Goal: Task Accomplishment & Management: Manage account settings

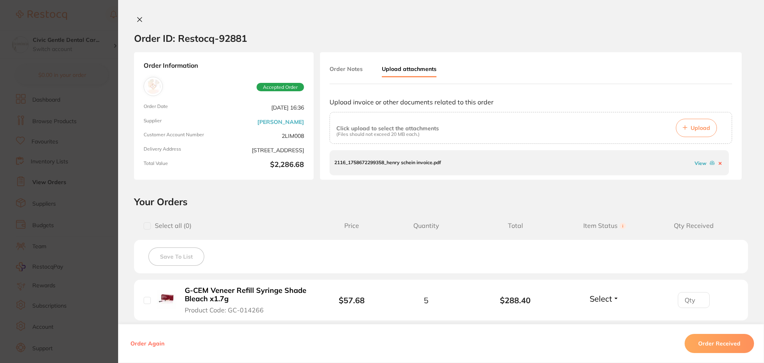
click at [134, 20] on button at bounding box center [139, 20] width 11 height 8
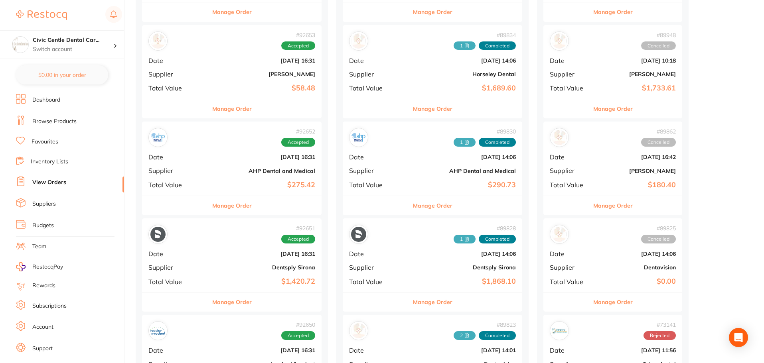
scroll to position [319, 0]
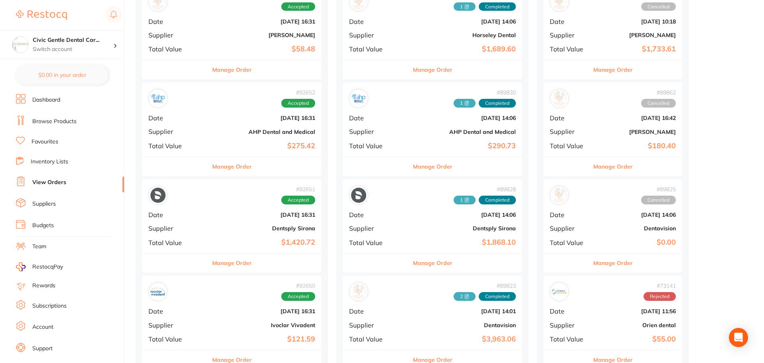
click at [229, 265] on button "Manage Order" at bounding box center [231, 263] width 39 height 19
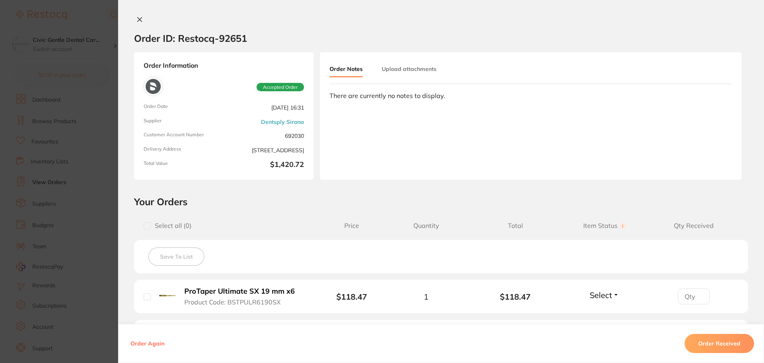
click at [411, 72] on button "Upload attachments" at bounding box center [409, 69] width 55 height 14
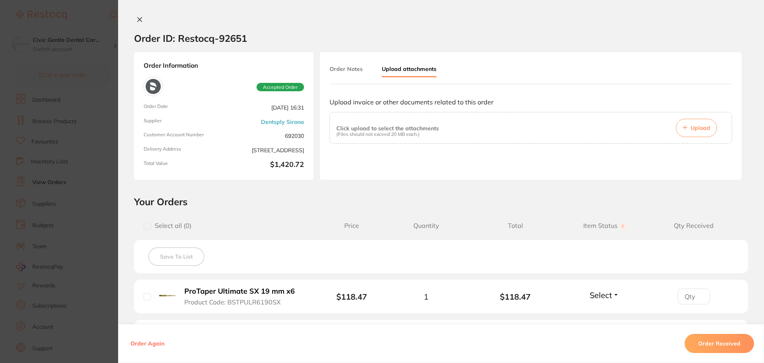
click at [692, 130] on span "Upload" at bounding box center [700, 127] width 20 height 7
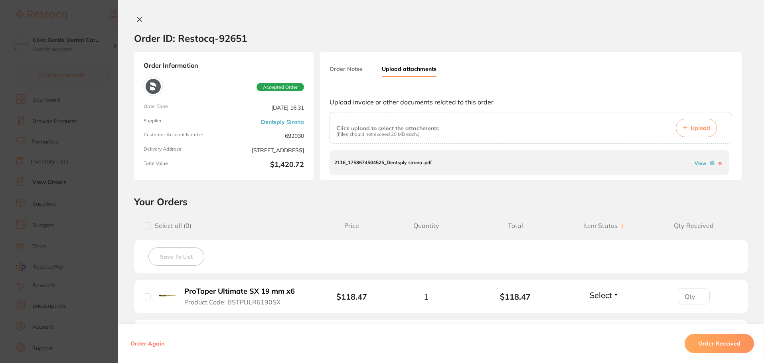
click at [736, 343] on button "Order Received" at bounding box center [718, 343] width 69 height 19
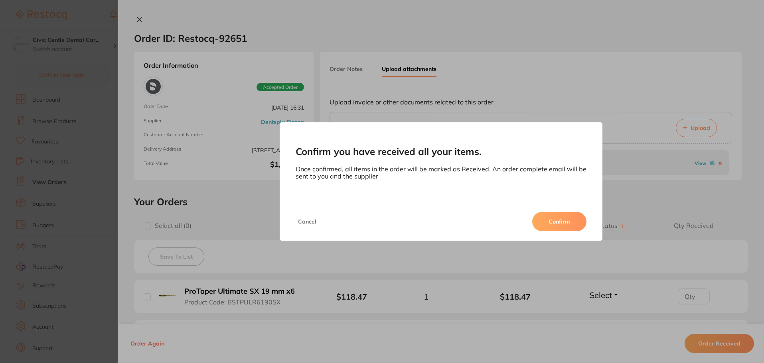
click at [568, 223] on button "Confirm" at bounding box center [559, 221] width 54 height 19
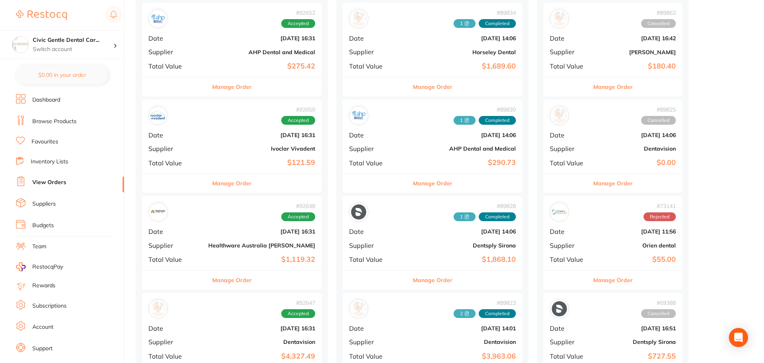
scroll to position [479, 0]
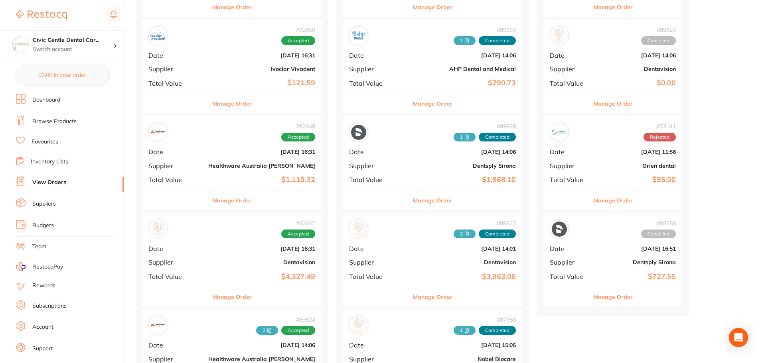
click at [227, 274] on b "$4,327.49" at bounding box center [261, 277] width 107 height 8
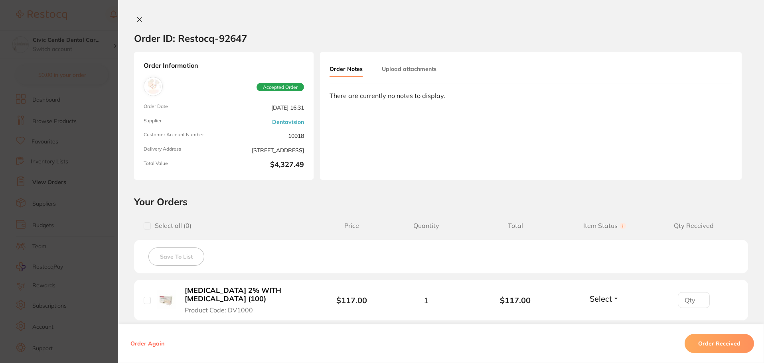
drag, startPoint x: 511, startPoint y: 179, endPoint x: 521, endPoint y: 172, distance: 12.5
click at [511, 179] on div "Order Notes Upload attachments There are currently no notes to display." at bounding box center [531, 116] width 422 height 128
click at [425, 69] on button "Upload attachments" at bounding box center [409, 69] width 55 height 14
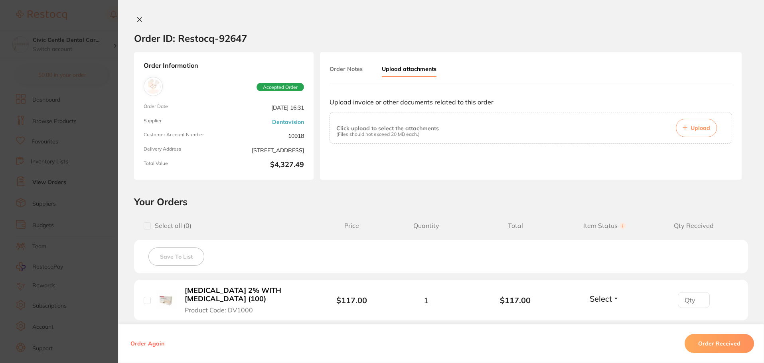
click at [699, 132] on button "Upload" at bounding box center [696, 128] width 41 height 18
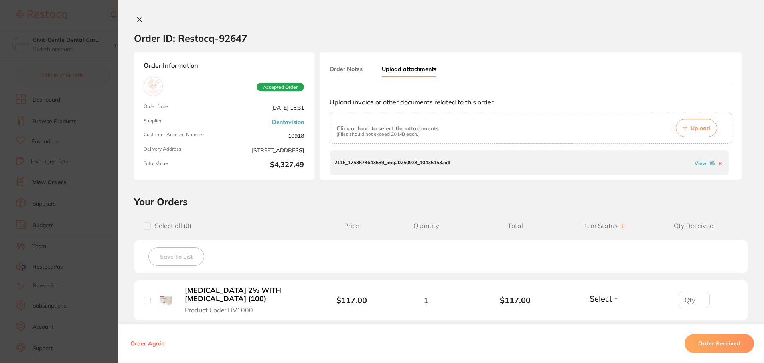
click at [708, 341] on button "Order Received" at bounding box center [718, 343] width 69 height 19
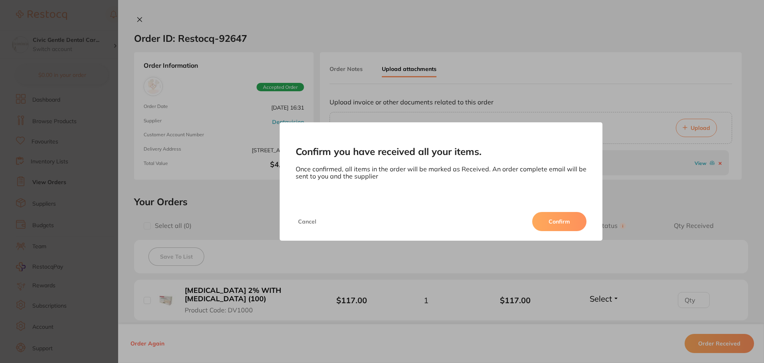
click at [550, 221] on button "Confirm" at bounding box center [559, 221] width 54 height 19
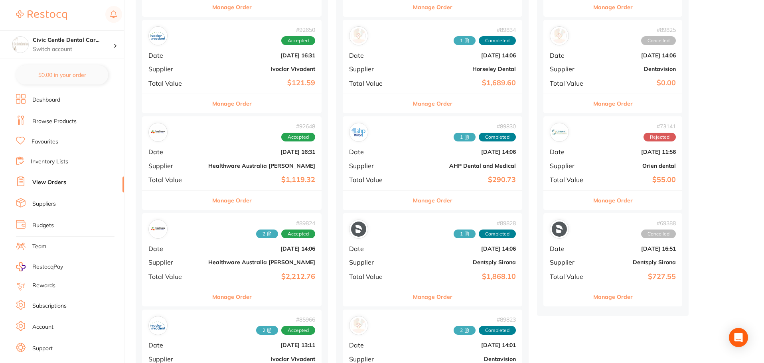
click at [209, 59] on div "# 92650 Accepted Date Sept 3 2025, 16:31 Supplier Ivoclar Vivadent Total Value …" at bounding box center [232, 57] width 180 height 74
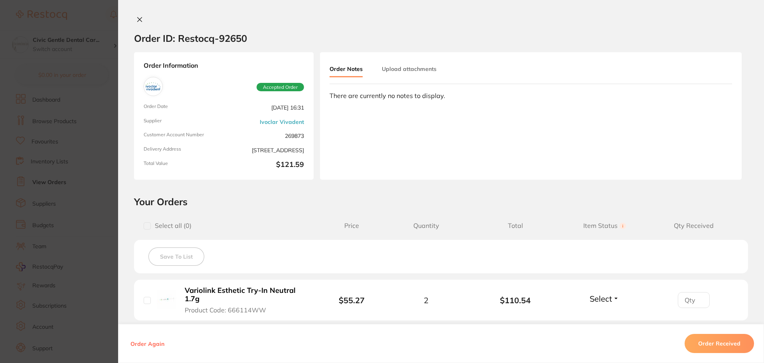
click at [426, 69] on button "Upload attachments" at bounding box center [409, 69] width 55 height 14
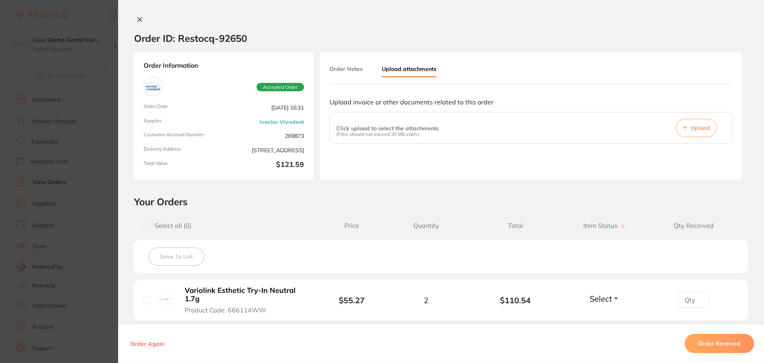
click at [700, 127] on span "Upload" at bounding box center [700, 127] width 20 height 7
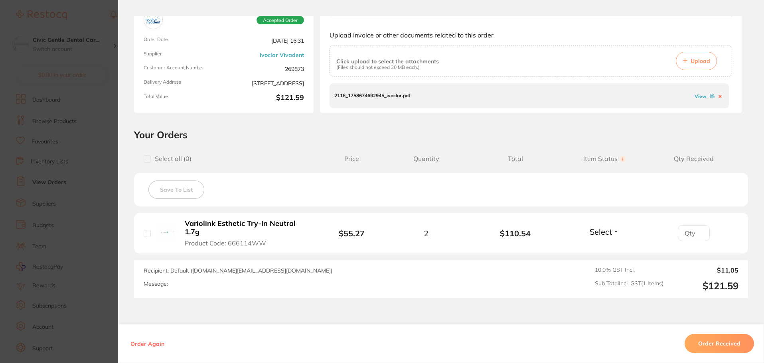
scroll to position [80, 0]
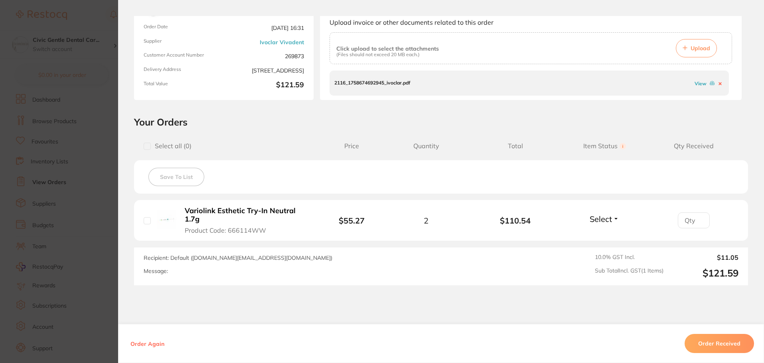
click at [713, 343] on button "Order Received" at bounding box center [718, 343] width 69 height 19
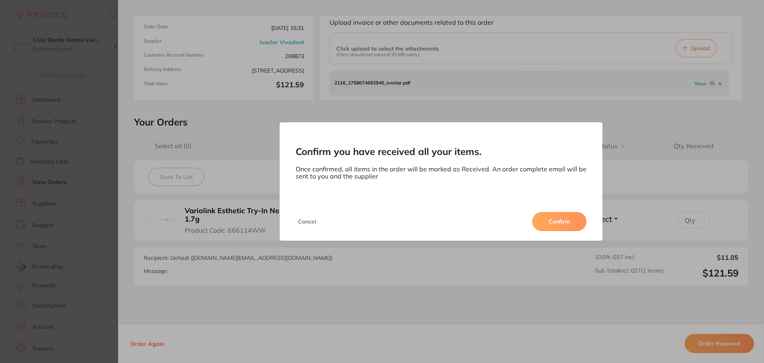
click at [559, 215] on button "Confirm" at bounding box center [559, 221] width 54 height 19
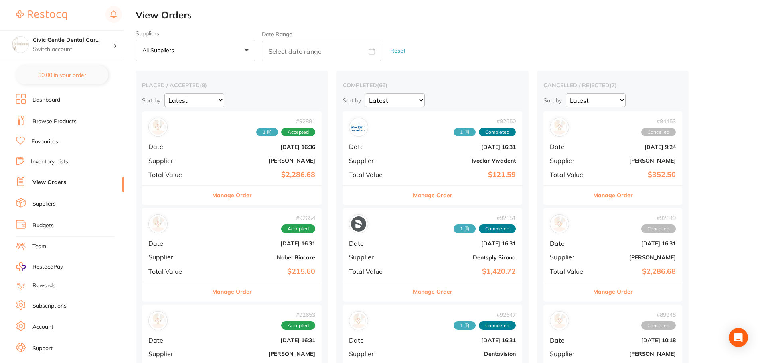
click at [235, 163] on b "[PERSON_NAME]" at bounding box center [261, 161] width 107 height 6
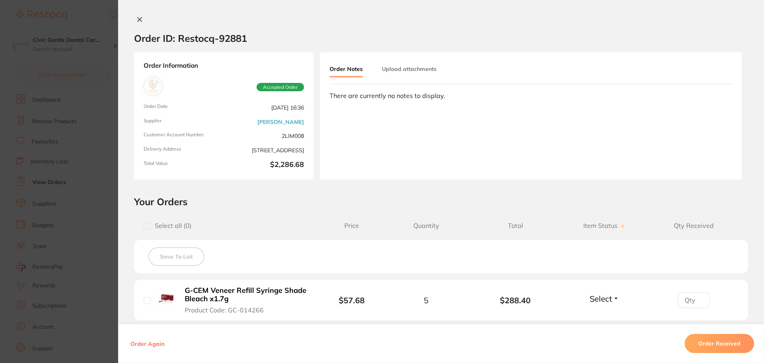
click at [390, 67] on button "Upload attachments" at bounding box center [409, 69] width 55 height 14
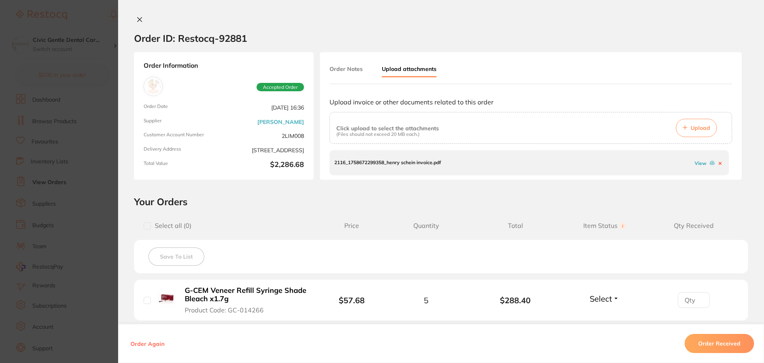
click at [677, 127] on button "Upload" at bounding box center [696, 128] width 41 height 18
click at [138, 18] on icon at bounding box center [140, 20] width 4 height 4
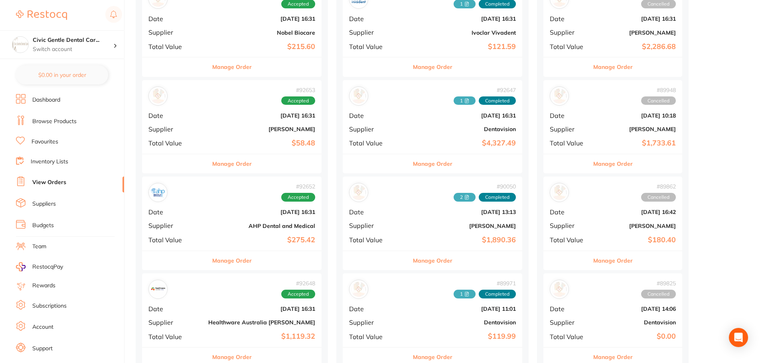
scroll to position [239, 0]
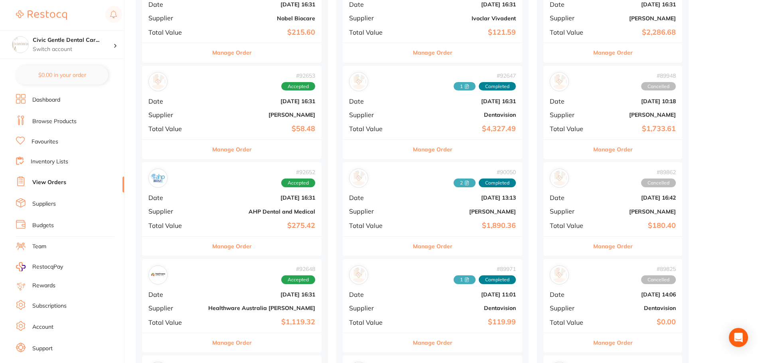
click at [217, 247] on button "Manage Order" at bounding box center [231, 246] width 39 height 19
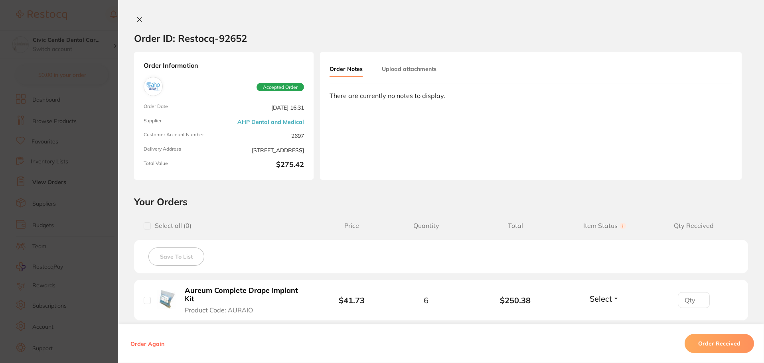
click at [399, 69] on button "Upload attachments" at bounding box center [409, 69] width 55 height 14
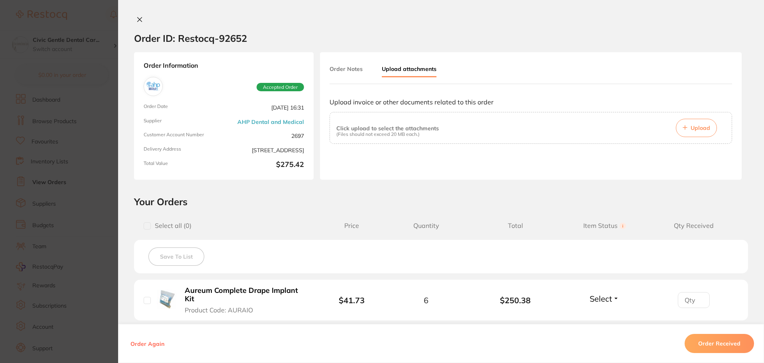
click at [693, 130] on span "Upload" at bounding box center [700, 127] width 20 height 7
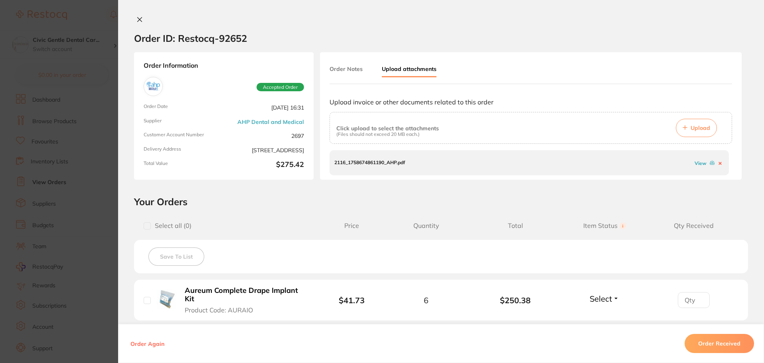
click at [720, 347] on button "Order Received" at bounding box center [718, 343] width 69 height 19
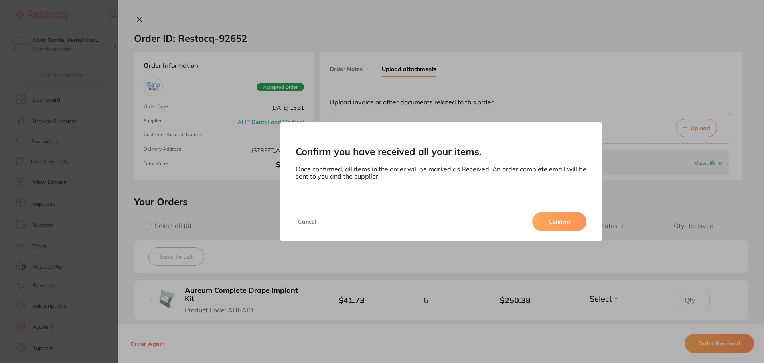
click at [570, 217] on button "Confirm" at bounding box center [559, 221] width 54 height 19
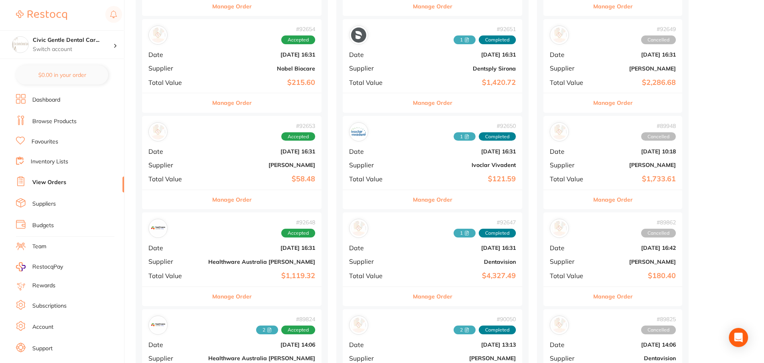
scroll to position [239, 0]
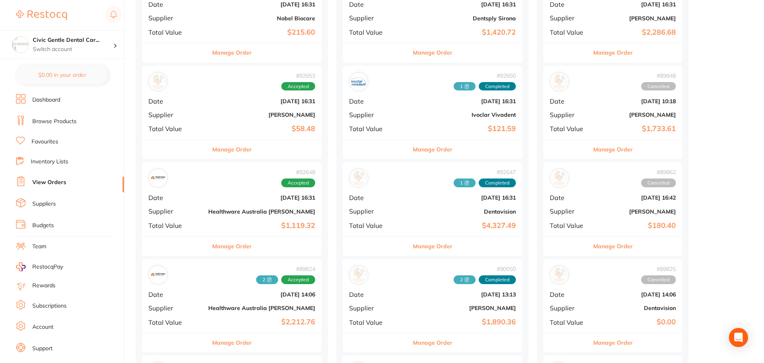
click at [413, 245] on button "Manage Order" at bounding box center [432, 246] width 39 height 19
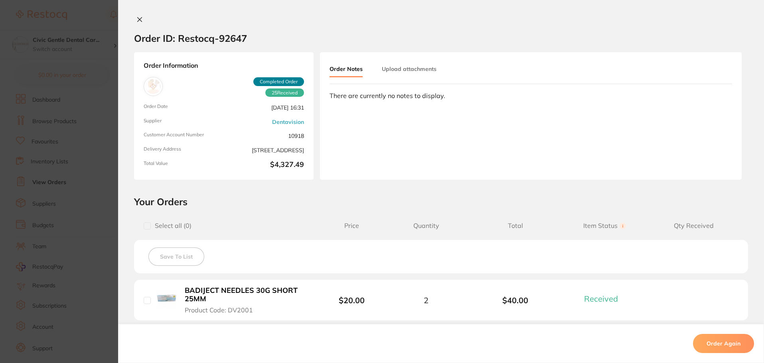
click at [392, 69] on button "Upload attachments" at bounding box center [409, 69] width 55 height 14
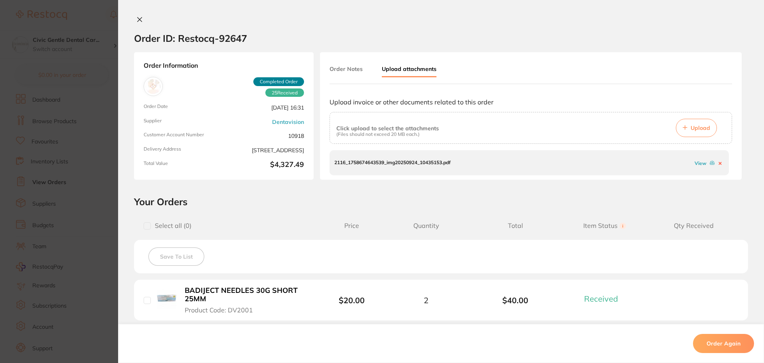
click at [707, 130] on span "Upload" at bounding box center [700, 127] width 20 height 7
click at [141, 21] on button at bounding box center [139, 20] width 11 height 8
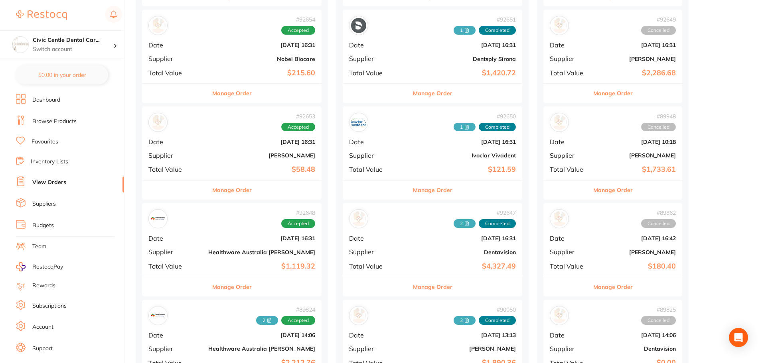
scroll to position [160, 0]
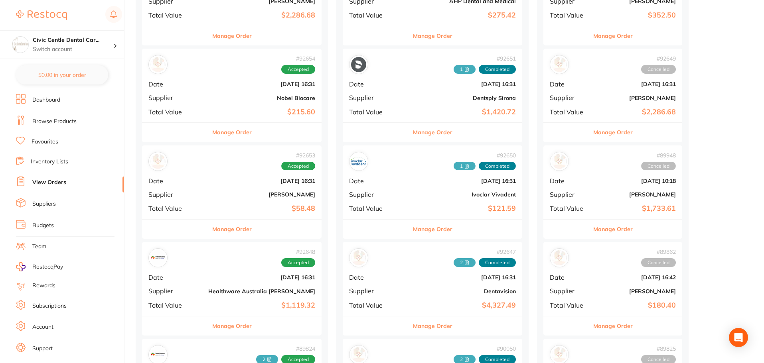
click at [240, 289] on b "Healthware Australia [PERSON_NAME]" at bounding box center [261, 291] width 107 height 6
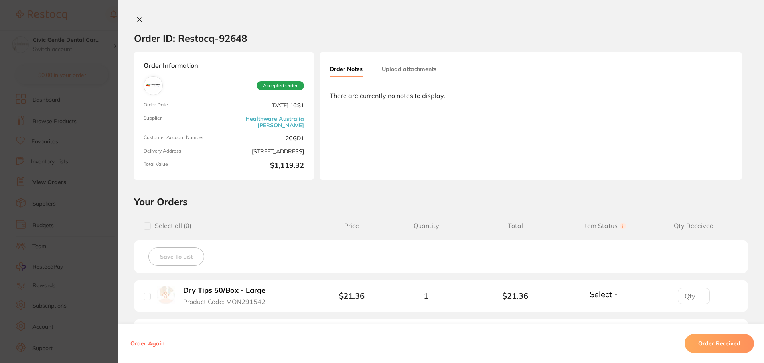
click at [406, 62] on button "Upload attachments" at bounding box center [409, 69] width 55 height 14
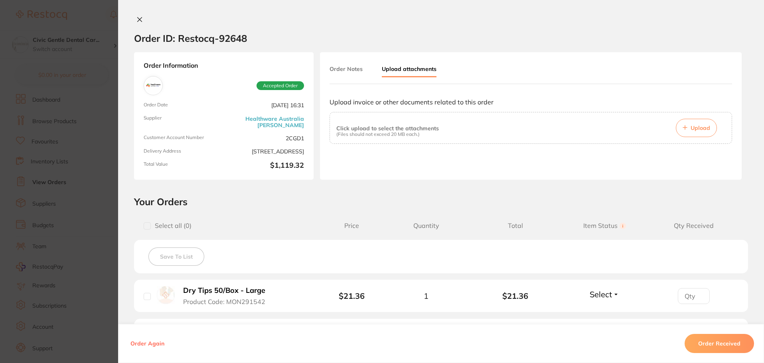
click at [692, 126] on span "Upload" at bounding box center [700, 127] width 20 height 7
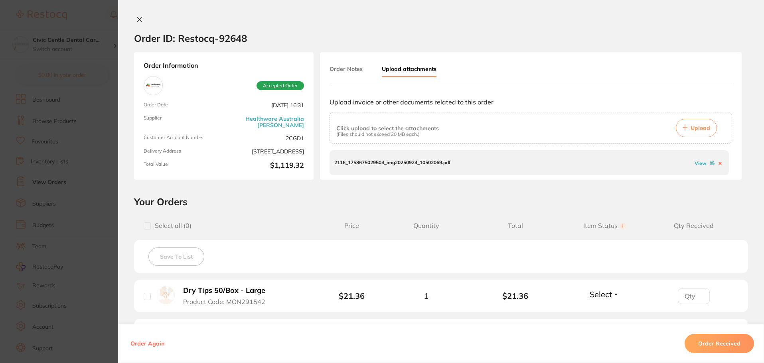
click at [727, 344] on button "Order Received" at bounding box center [718, 343] width 69 height 19
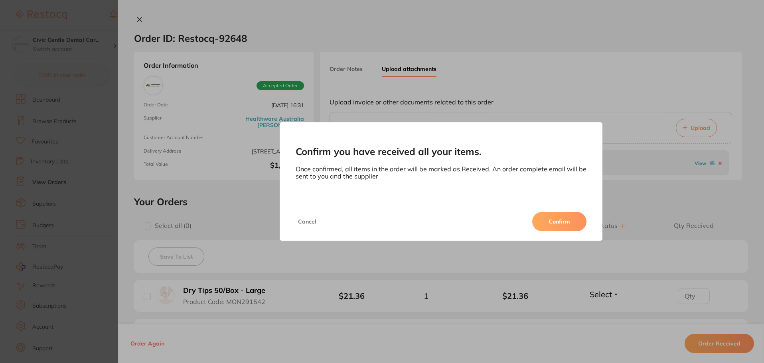
click at [550, 217] on button "Confirm" at bounding box center [559, 221] width 54 height 19
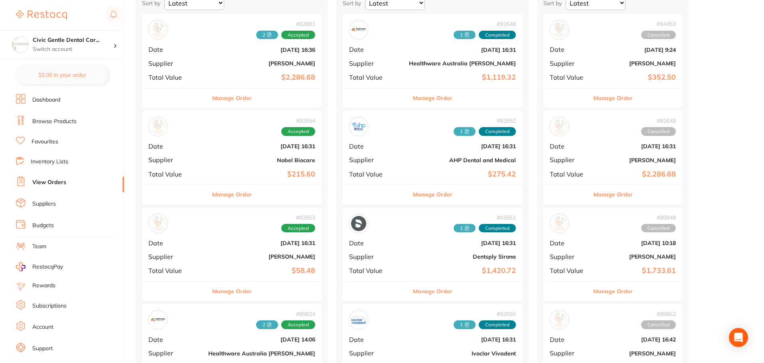
scroll to position [40, 0]
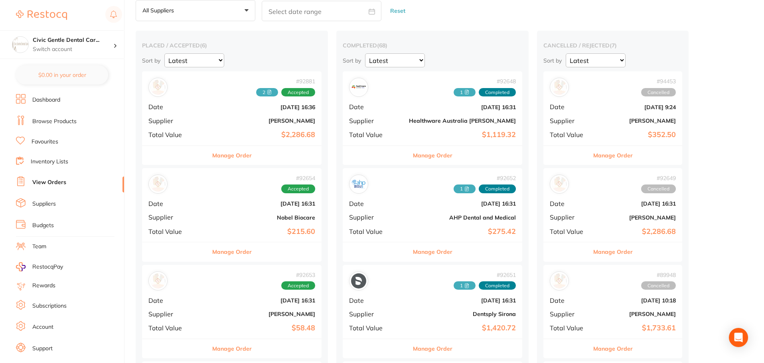
click at [212, 154] on button "Manage Order" at bounding box center [231, 155] width 39 height 19
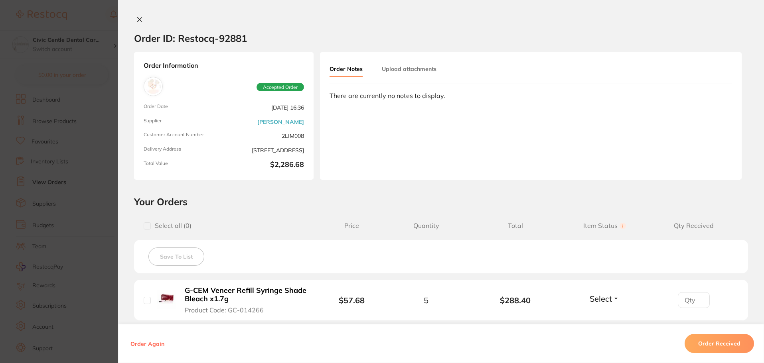
click at [421, 70] on button "Upload attachments" at bounding box center [409, 69] width 55 height 14
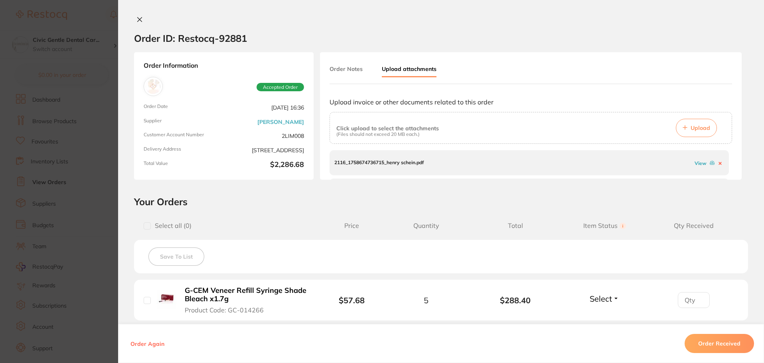
click at [704, 126] on span "Upload" at bounding box center [700, 127] width 20 height 7
drag, startPoint x: 137, startPoint y: 19, endPoint x: 65, endPoint y: 41, distance: 75.8
click at [138, 19] on icon at bounding box center [140, 20] width 4 height 4
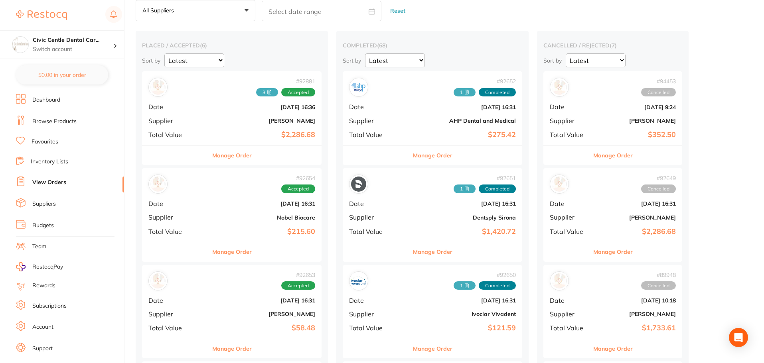
click at [223, 154] on button "Manage Order" at bounding box center [231, 155] width 39 height 19
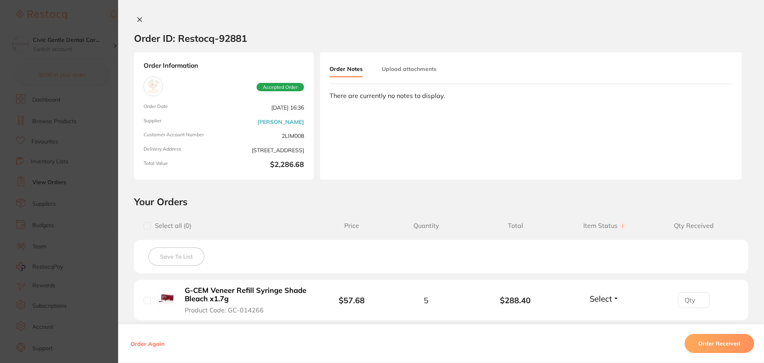
drag, startPoint x: 403, startPoint y: 70, endPoint x: 501, endPoint y: 95, distance: 101.5
click at [403, 70] on button "Upload attachments" at bounding box center [409, 69] width 55 height 14
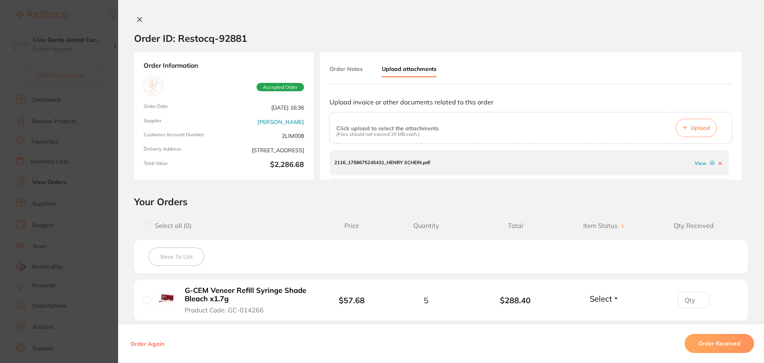
click at [702, 124] on button "Upload" at bounding box center [696, 128] width 41 height 18
drag, startPoint x: 138, startPoint y: 17, endPoint x: 178, endPoint y: 99, distance: 91.5
click at [138, 17] on icon at bounding box center [139, 19] width 6 height 6
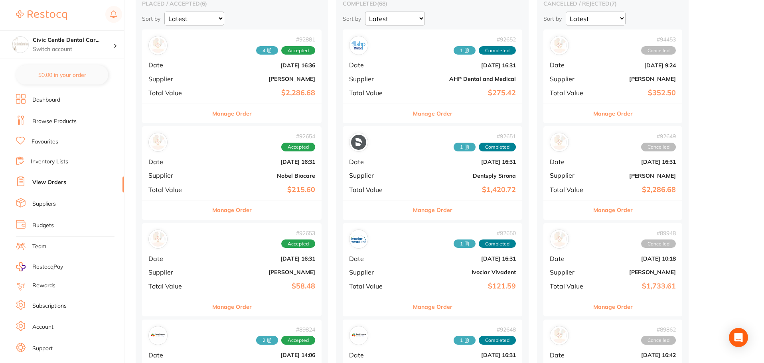
scroll to position [120, 0]
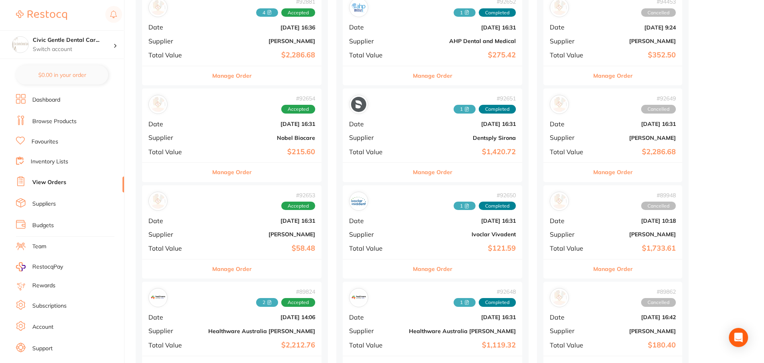
click at [224, 273] on button "Manage Order" at bounding box center [231, 269] width 39 height 19
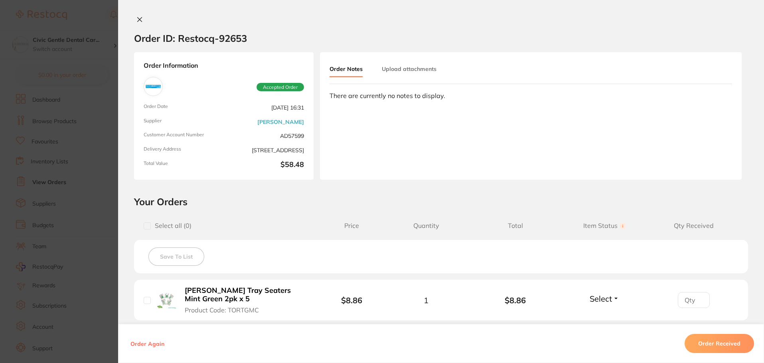
click at [433, 71] on button "Upload attachments" at bounding box center [409, 69] width 55 height 14
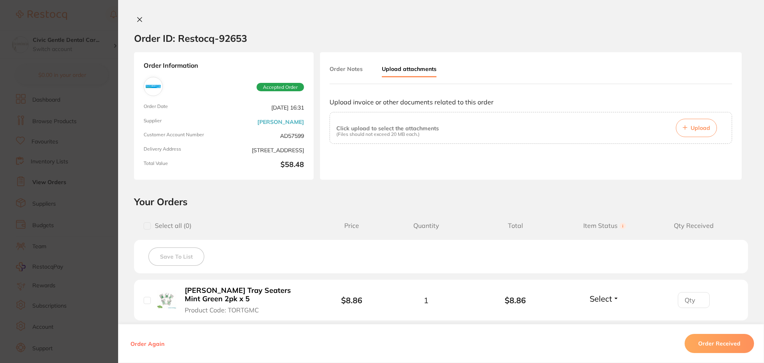
click at [703, 124] on span "Upload" at bounding box center [700, 127] width 20 height 7
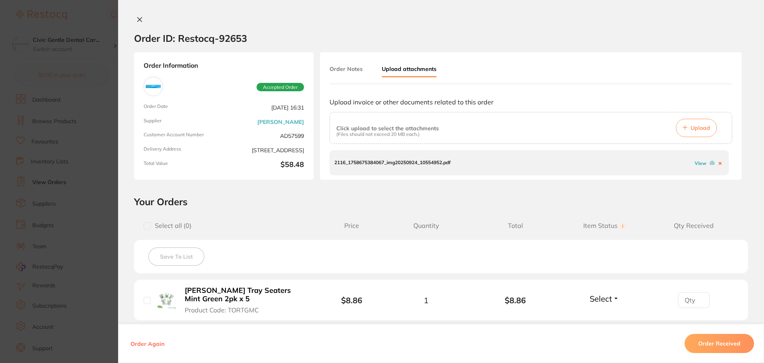
click at [712, 343] on button "Order Received" at bounding box center [718, 343] width 69 height 19
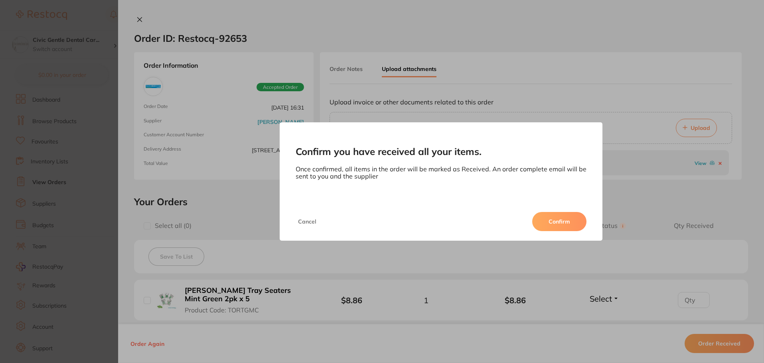
click at [551, 226] on button "Confirm" at bounding box center [559, 221] width 54 height 19
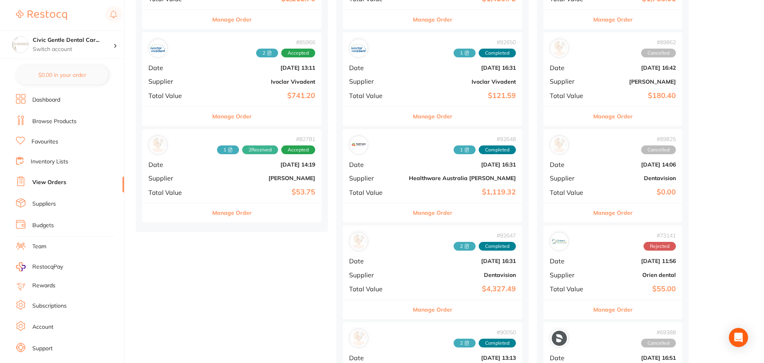
scroll to position [399, 0]
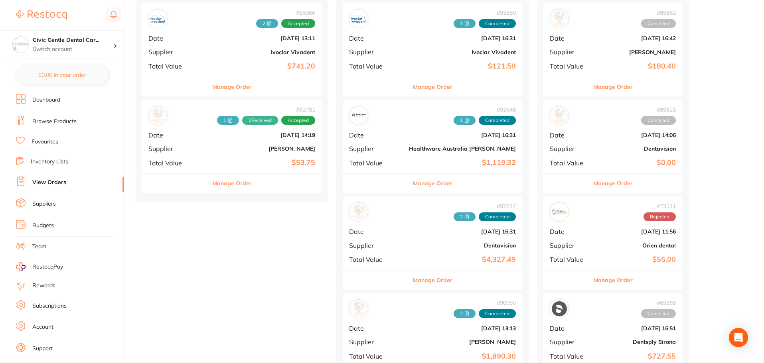
click at [413, 280] on button "Manage Order" at bounding box center [432, 280] width 39 height 19
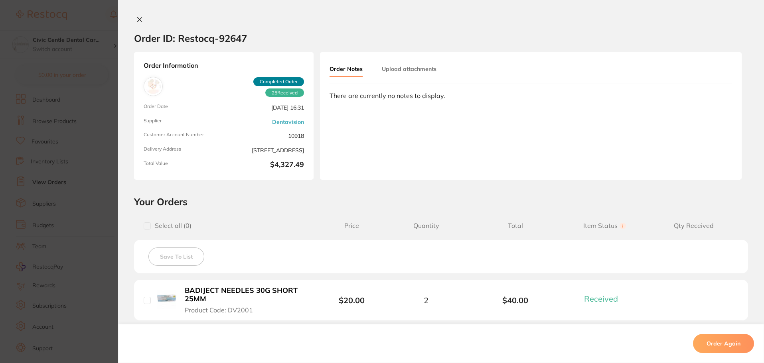
click at [400, 71] on button "Upload attachments" at bounding box center [409, 69] width 55 height 14
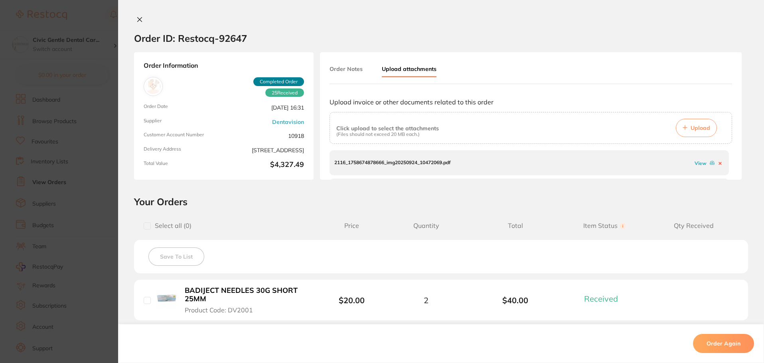
click at [677, 125] on button "Upload" at bounding box center [696, 128] width 41 height 18
click at [136, 23] on button at bounding box center [139, 20] width 11 height 8
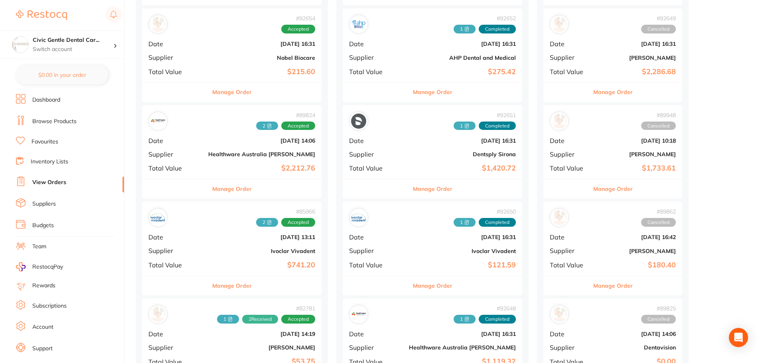
scroll to position [199, 0]
click at [227, 191] on button "Manage Order" at bounding box center [231, 189] width 39 height 19
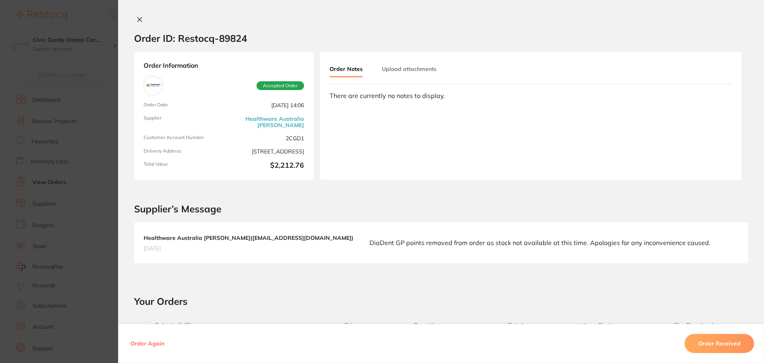
click at [434, 73] on div "Order Notes Upload attachments" at bounding box center [392, 70] width 126 height 16
click at [427, 71] on button "Upload attachments" at bounding box center [409, 69] width 55 height 14
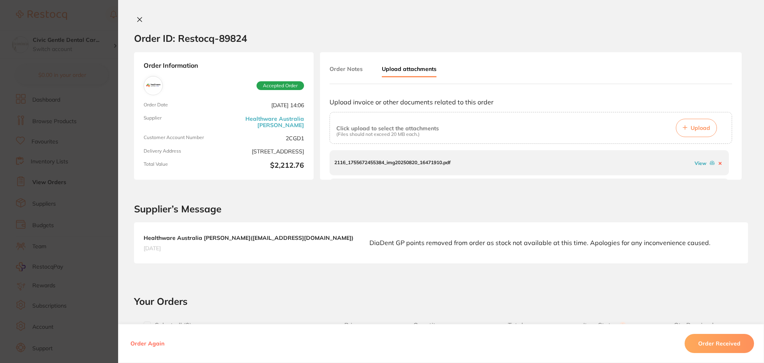
click at [138, 19] on icon at bounding box center [140, 20] width 4 height 4
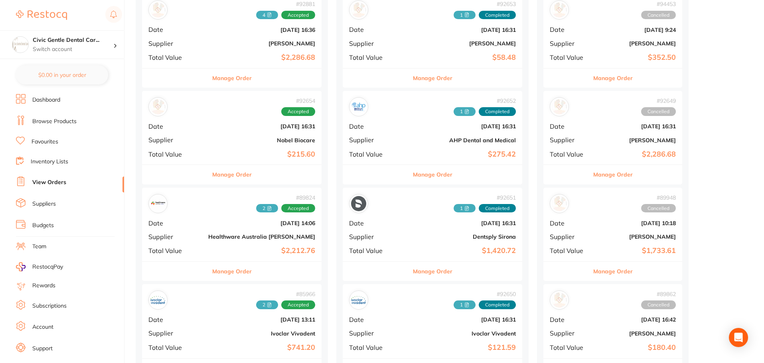
scroll to position [40, 0]
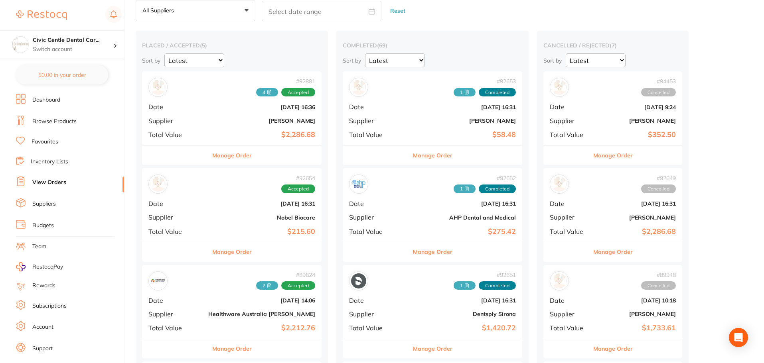
click at [226, 158] on button "Manage Order" at bounding box center [231, 155] width 39 height 19
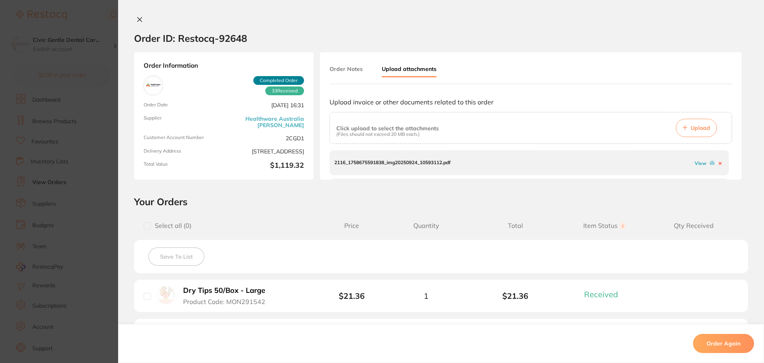
click at [139, 15] on div "Order ID: Restocq- 92648 Order Information 33 Received Completed Order Order Da…" at bounding box center [441, 181] width 646 height 363
click at [138, 18] on icon at bounding box center [140, 20] width 4 height 4
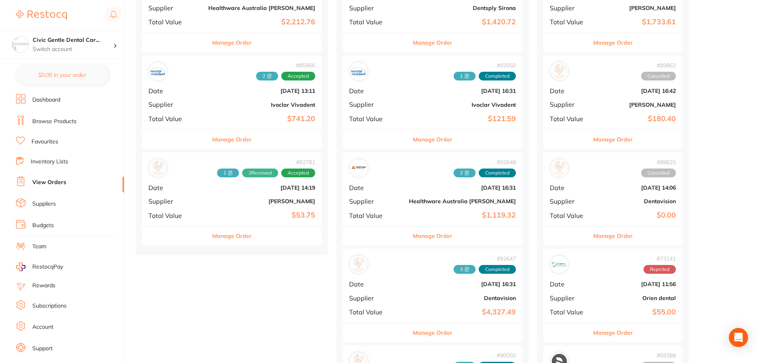
scroll to position [439, 0]
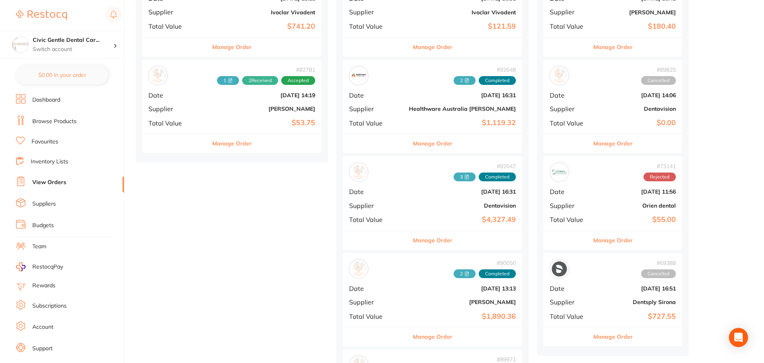
click at [413, 237] on button "Manage Order" at bounding box center [432, 240] width 39 height 19
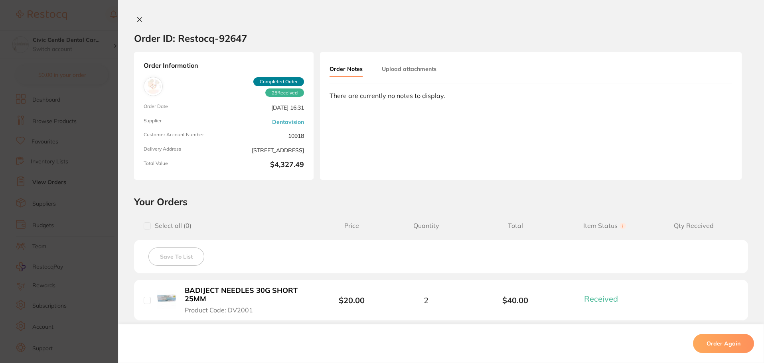
drag, startPoint x: 421, startPoint y: 66, endPoint x: 636, endPoint y: 81, distance: 215.1
click at [421, 66] on button "Upload attachments" at bounding box center [409, 69] width 55 height 14
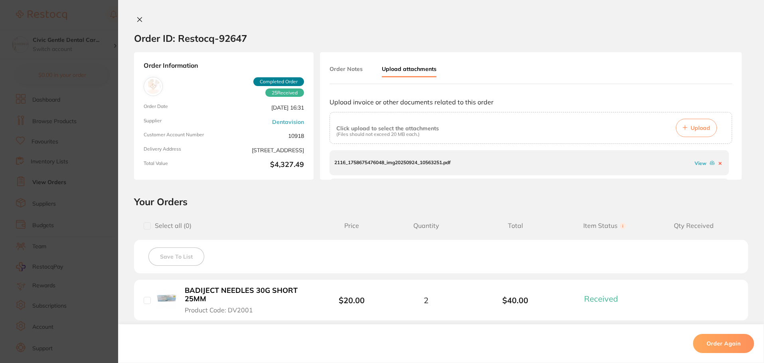
click at [689, 123] on button "Upload" at bounding box center [696, 128] width 41 height 18
click at [138, 18] on icon at bounding box center [139, 19] width 6 height 6
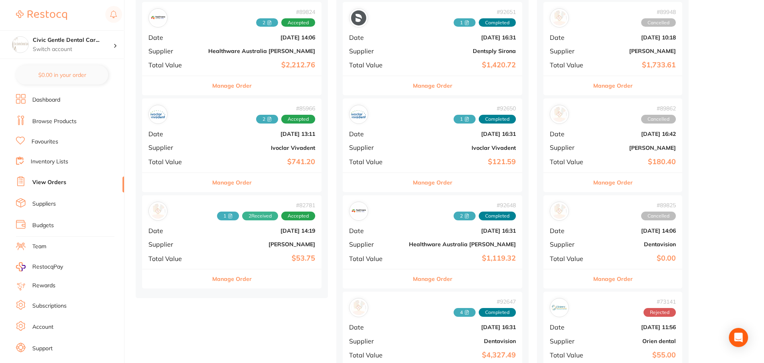
scroll to position [359, 0]
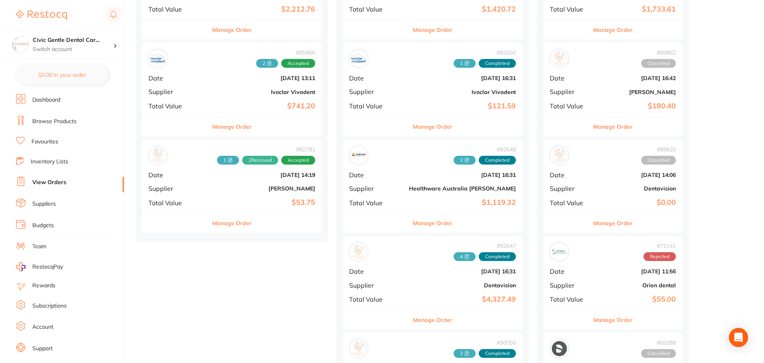
click at [413, 315] on button "Manage Order" at bounding box center [432, 320] width 39 height 19
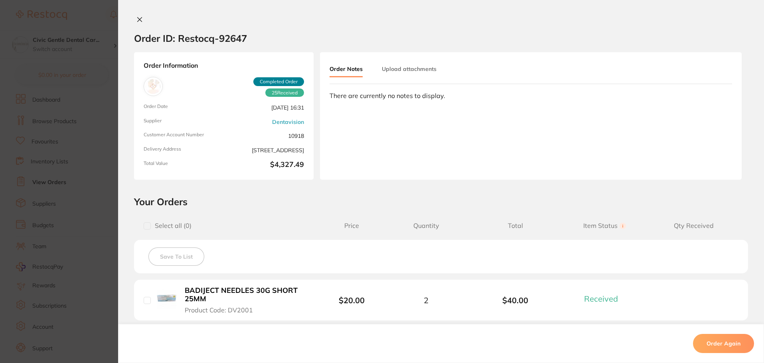
click at [427, 60] on div "Order Notes Upload attachments There are currently no notes to display." at bounding box center [531, 116] width 422 height 128
click at [426, 68] on button "Upload attachments" at bounding box center [409, 69] width 55 height 14
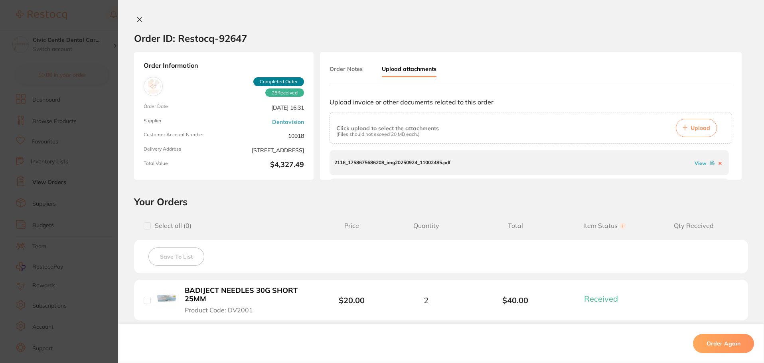
click at [683, 130] on icon at bounding box center [685, 127] width 5 height 5
click at [138, 19] on icon at bounding box center [140, 20] width 4 height 4
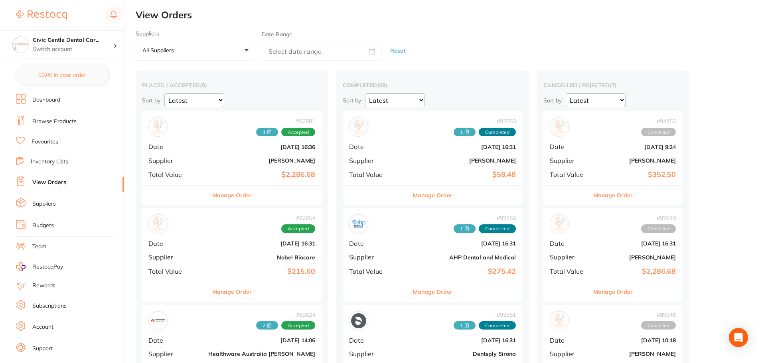
click at [212, 195] on button "Manage Order" at bounding box center [231, 195] width 39 height 19
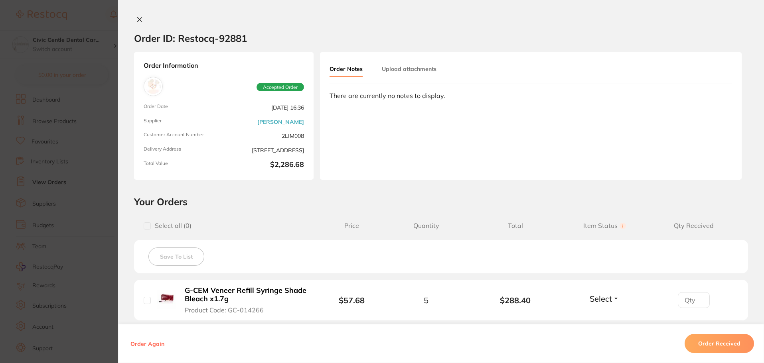
click at [410, 65] on button "Upload attachments" at bounding box center [409, 69] width 55 height 14
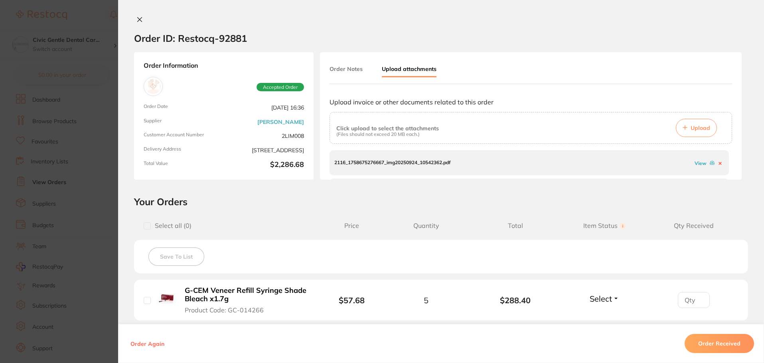
click at [683, 130] on icon at bounding box center [685, 127] width 5 height 5
click at [136, 19] on icon at bounding box center [139, 19] width 6 height 6
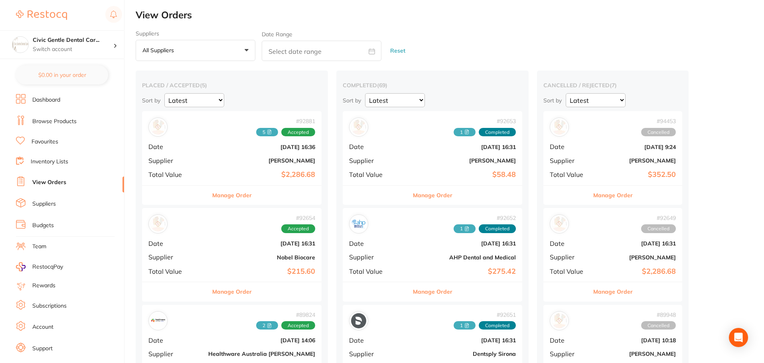
click at [223, 197] on button "Manage Order" at bounding box center [231, 195] width 39 height 19
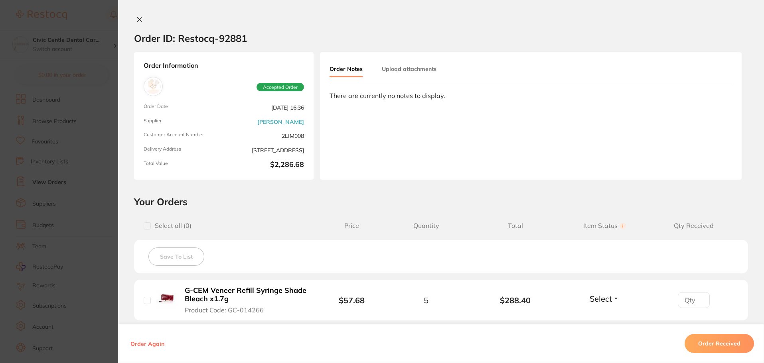
click at [703, 351] on button "Order Received" at bounding box center [718, 343] width 69 height 19
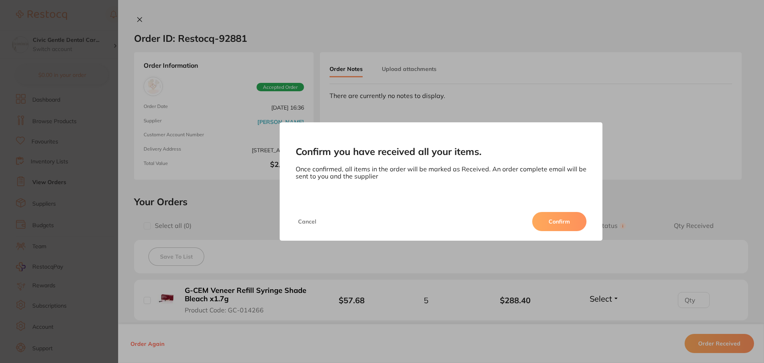
click at [566, 222] on button "Confirm" at bounding box center [559, 221] width 54 height 19
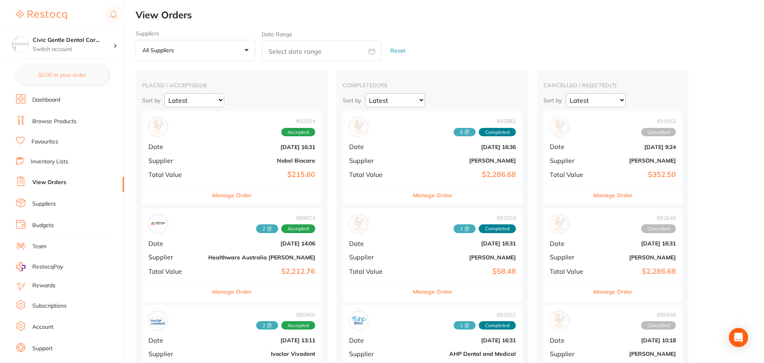
click at [231, 294] on div "Manage Order" at bounding box center [232, 292] width 180 height 20
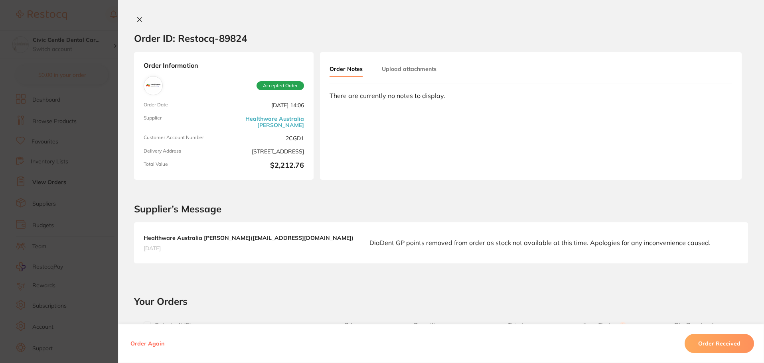
click at [733, 344] on button "Order Received" at bounding box center [718, 343] width 69 height 19
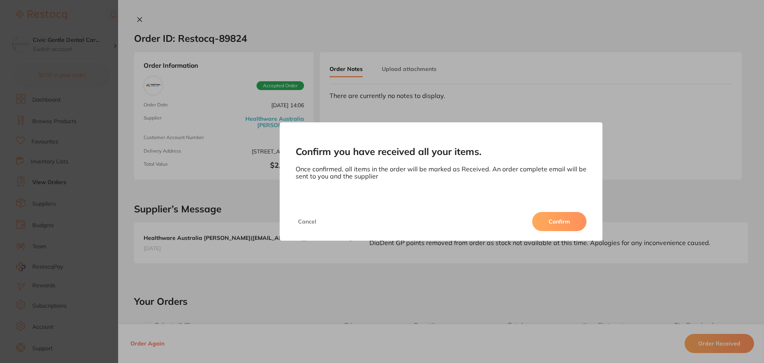
click at [548, 224] on button "Confirm" at bounding box center [559, 221] width 54 height 19
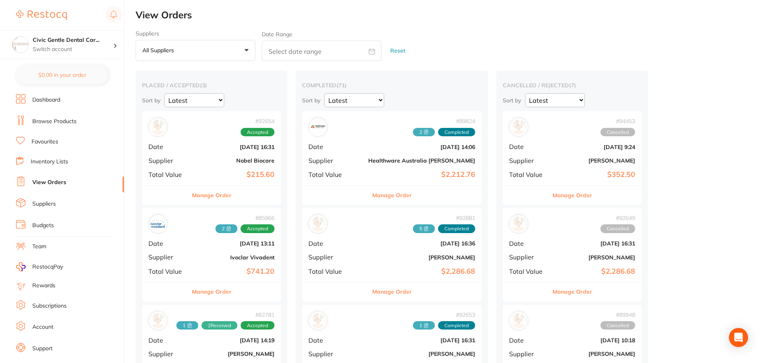
click at [223, 289] on button "Manage Order" at bounding box center [211, 291] width 39 height 19
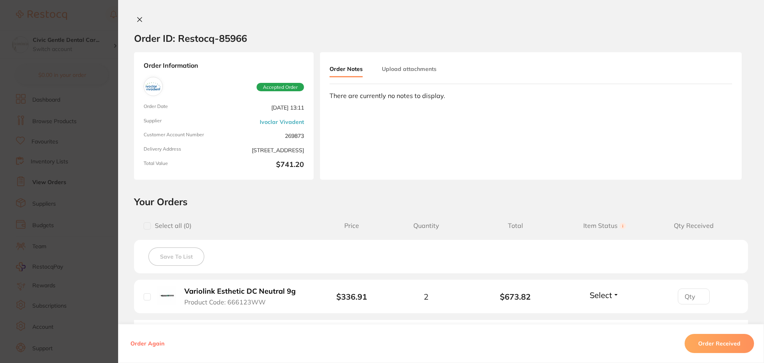
drag, startPoint x: 695, startPoint y: 343, endPoint x: 689, endPoint y: 337, distance: 8.5
click at [695, 343] on button "Order Received" at bounding box center [718, 343] width 69 height 19
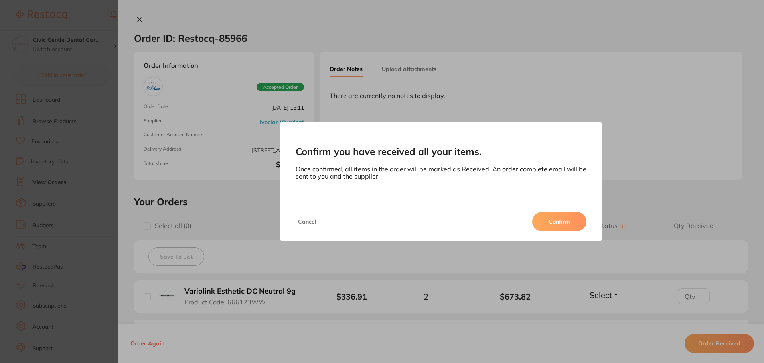
drag, startPoint x: 557, startPoint y: 229, endPoint x: 552, endPoint y: 229, distance: 4.8
click at [557, 229] on button "Confirm" at bounding box center [559, 221] width 54 height 19
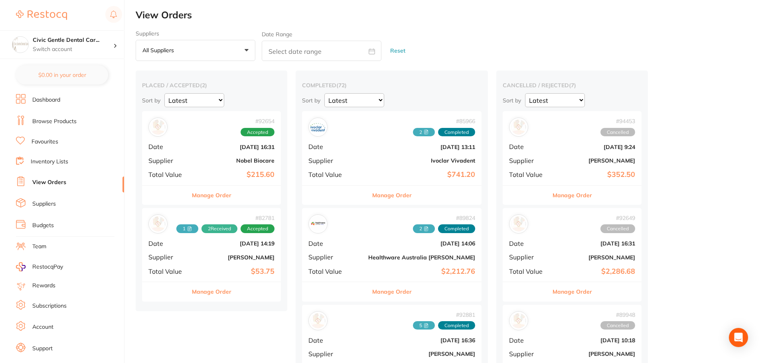
click at [225, 193] on button "Manage Order" at bounding box center [211, 195] width 39 height 19
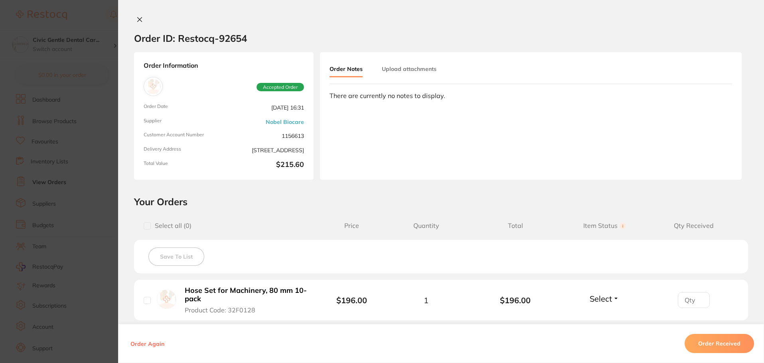
click at [712, 337] on button "Order Received" at bounding box center [718, 343] width 69 height 19
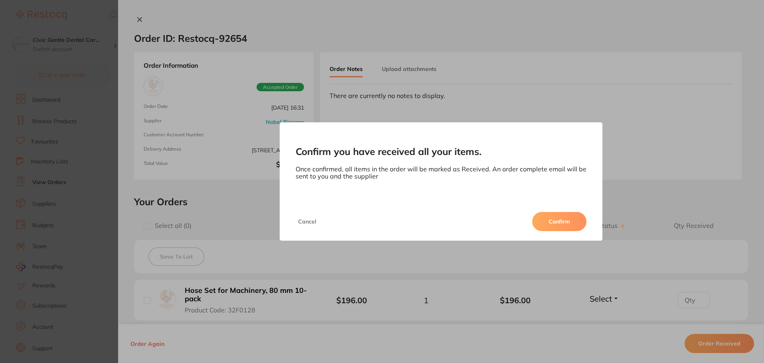
click at [564, 220] on button "Confirm" at bounding box center [559, 221] width 54 height 19
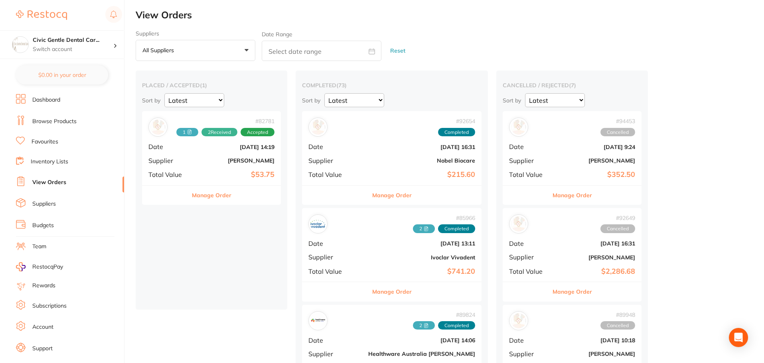
click at [223, 197] on button "Manage Order" at bounding box center [211, 195] width 39 height 19
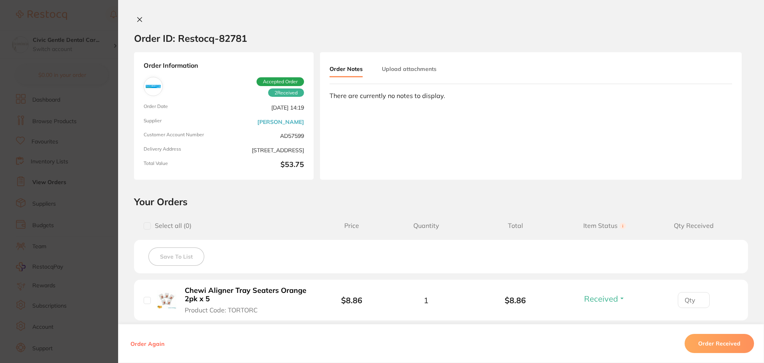
click at [702, 344] on button "Order Received" at bounding box center [718, 343] width 69 height 19
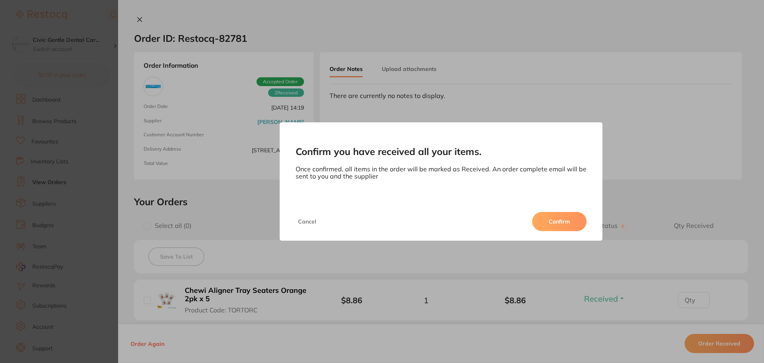
click at [551, 225] on button "Confirm" at bounding box center [559, 221] width 54 height 19
